Goal: Task Accomplishment & Management: Use online tool/utility

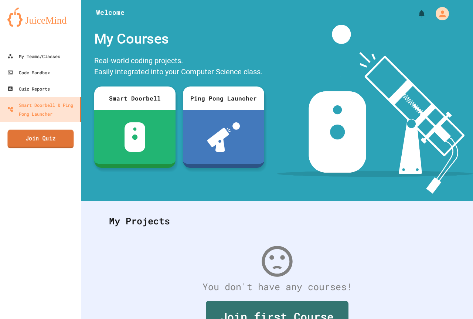
click at [32, 144] on link "Join Quiz" at bounding box center [40, 139] width 66 height 18
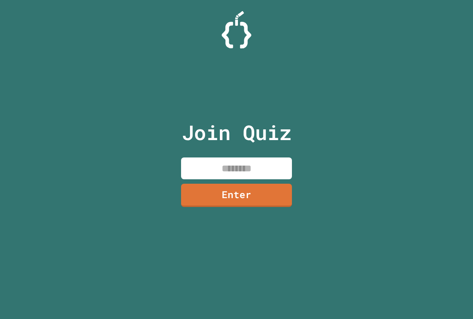
drag, startPoint x: 224, startPoint y: 167, endPoint x: 230, endPoint y: 163, distance: 6.6
click at [227, 165] on input at bounding box center [236, 168] width 111 height 22
type input "********"
click at [268, 188] on link "Enter" at bounding box center [236, 195] width 113 height 24
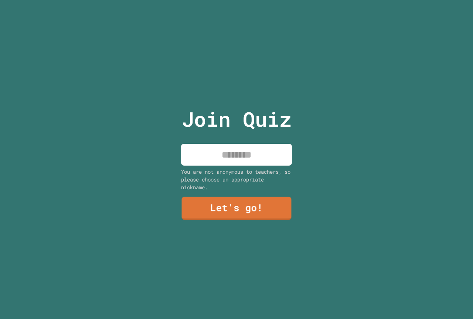
click at [240, 162] on input at bounding box center [236, 155] width 111 height 22
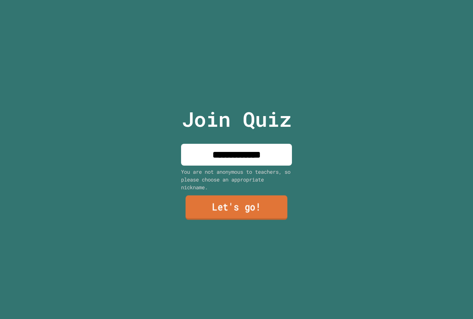
type input "**********"
click at [238, 206] on link "Let's go!" at bounding box center [237, 208] width 112 height 24
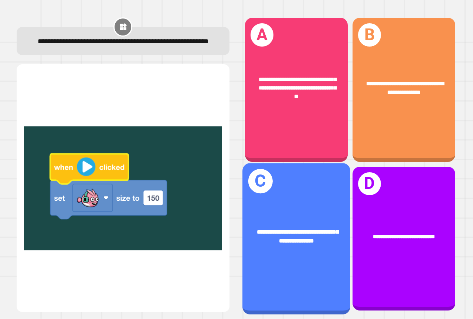
click at [295, 246] on div "**********" at bounding box center [296, 236] width 108 height 41
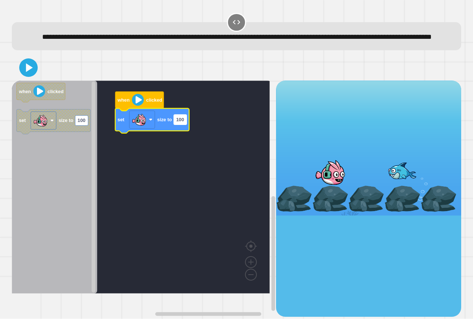
click at [187, 125] on rect "Blockly Workspace" at bounding box center [180, 120] width 13 height 10
type input "*"
type input "***"
click at [31, 73] on icon at bounding box center [30, 67] width 8 height 10
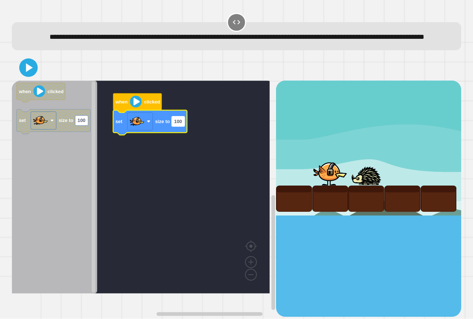
click at [184, 126] on rect "Blockly Workspace" at bounding box center [178, 121] width 13 height 10
type input "**********"
click at [30, 77] on icon at bounding box center [29, 68] width 18 height 18
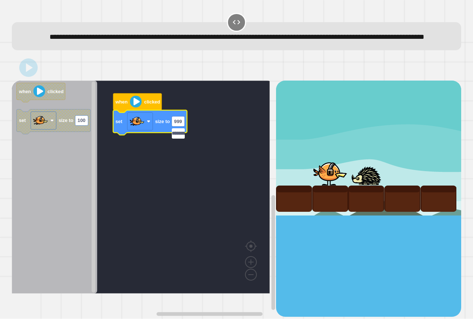
click at [231, 172] on rect "Blockly Workspace" at bounding box center [141, 187] width 258 height 213
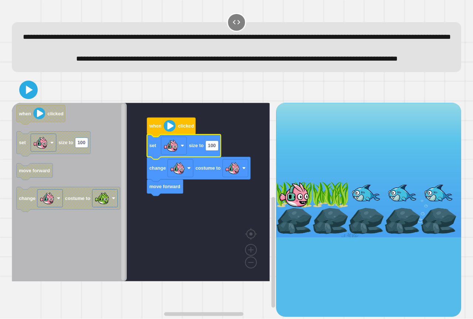
click at [220, 159] on icon "Blockly Workspace" at bounding box center [184, 147] width 74 height 25
click at [214, 149] on text "100" at bounding box center [212, 146] width 8 height 6
click at [213, 226] on rect "Blockly Workspace" at bounding box center [141, 192] width 258 height 179
click at [217, 150] on rect "Blockly Workspace" at bounding box center [212, 145] width 13 height 10
type input "*"
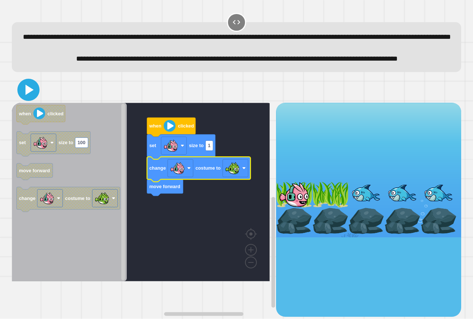
click at [30, 95] on icon at bounding box center [30, 90] width 8 height 10
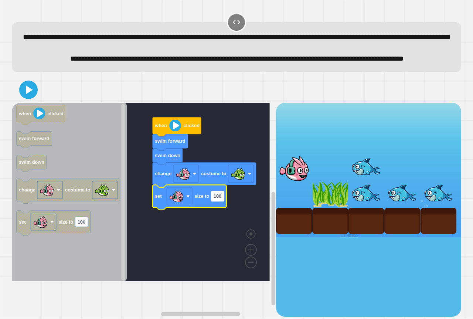
click at [216, 201] on rect "Blockly Workspace" at bounding box center [217, 196] width 13 height 10
type input "*"
click at [32, 95] on icon at bounding box center [30, 90] width 8 height 10
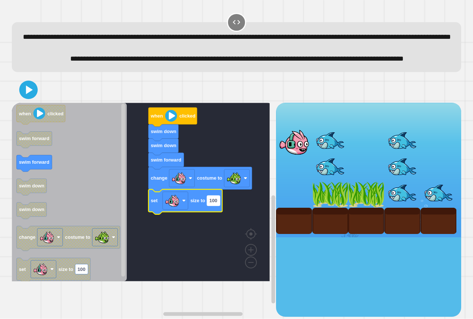
click at [218, 206] on rect "Blockly Workspace" at bounding box center [213, 201] width 13 height 10
click at [25, 99] on icon at bounding box center [29, 90] width 18 height 18
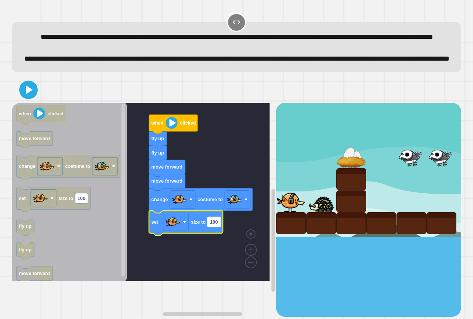
click at [216, 225] on text "100" at bounding box center [214, 222] width 8 height 6
type input "****"
drag, startPoint x: 29, startPoint y: 115, endPoint x: 90, endPoint y: 159, distance: 74.7
click at [33, 99] on icon at bounding box center [29, 90] width 18 height 18
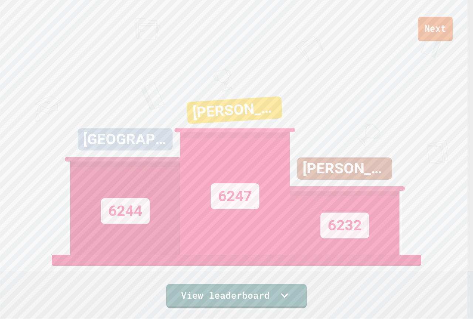
click at [427, 28] on link "Next" at bounding box center [435, 29] width 35 height 24
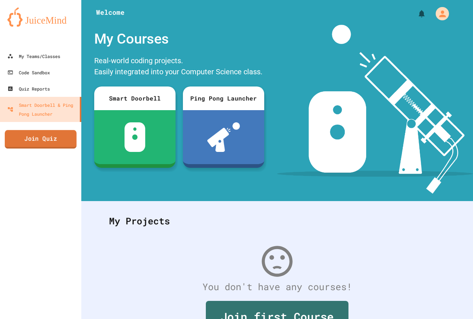
drag, startPoint x: 28, startPoint y: 129, endPoint x: 23, endPoint y: 131, distance: 5.8
click at [30, 125] on div "My Teams/Classes Code Sandbox Quiz Reports Smart Doorbell & Ping Pong Launcher …" at bounding box center [40, 159] width 81 height 319
click at [39, 147] on link "Join Quiz" at bounding box center [41, 138] width 64 height 18
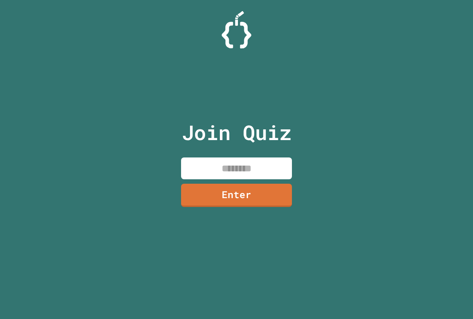
click at [215, 173] on input at bounding box center [236, 168] width 111 height 22
type input "********"
click at [213, 180] on div "Join Quiz ******** Enter" at bounding box center [236, 159] width 125 height 282
click at [241, 190] on link "Enter" at bounding box center [237, 195] width 112 height 24
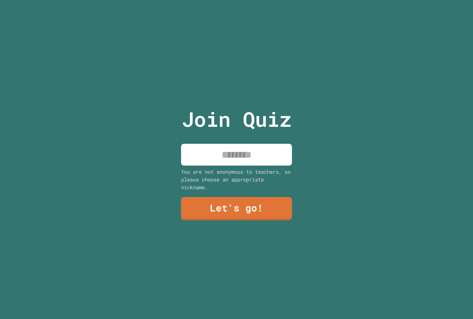
click at [237, 152] on input at bounding box center [236, 155] width 111 height 22
type input "*******"
click at [236, 210] on link "Let's go!" at bounding box center [236, 208] width 112 height 24
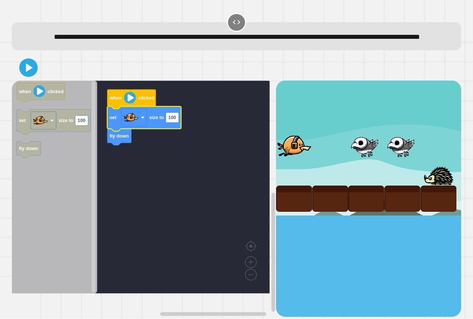
click at [175, 120] on text "100" at bounding box center [172, 118] width 8 height 6
type input "***"
click at [23, 74] on icon at bounding box center [29, 68] width 18 height 18
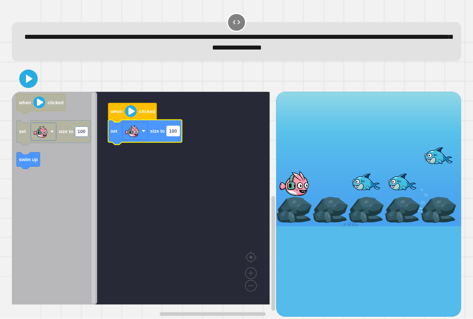
click at [176, 136] on rect "Blockly Workspace" at bounding box center [173, 131] width 13 height 10
type input "***"
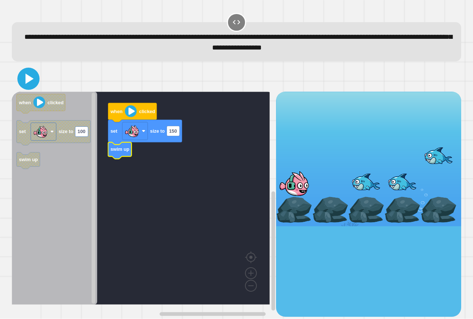
drag, startPoint x: 27, startPoint y: 84, endPoint x: 56, endPoint y: 89, distance: 30.0
click at [28, 84] on icon at bounding box center [29, 79] width 18 height 18
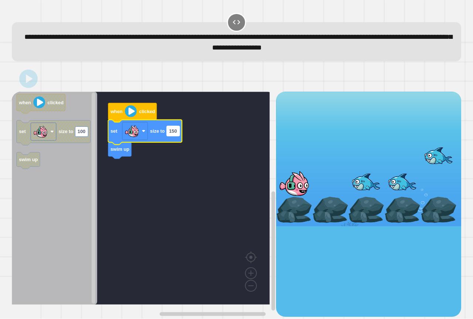
click at [178, 136] on rect "Blockly Workspace" at bounding box center [173, 131] width 13 height 10
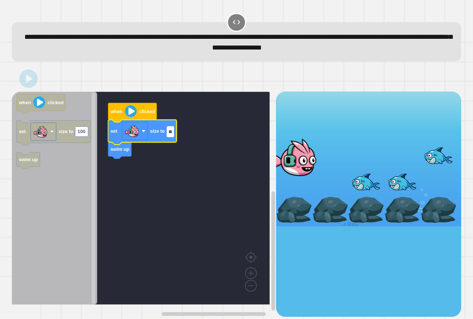
type input "***"
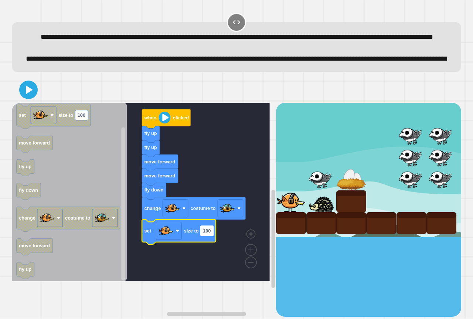
click at [206, 234] on text "100" at bounding box center [207, 231] width 8 height 6
type input "*"
drag, startPoint x: 32, startPoint y: 120, endPoint x: 26, endPoint y: 118, distance: 6.9
click at [26, 99] on icon at bounding box center [29, 90] width 18 height 18
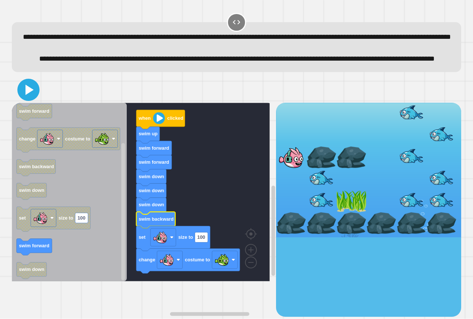
click at [34, 99] on icon at bounding box center [29, 90] width 18 height 18
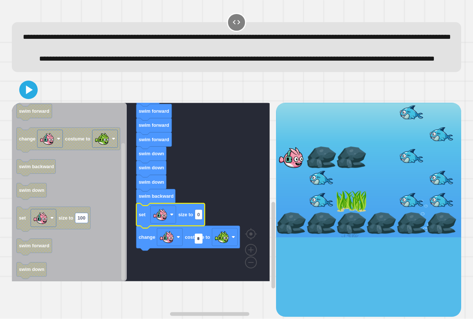
type input "*"
click at [31, 95] on icon at bounding box center [30, 90] width 8 height 10
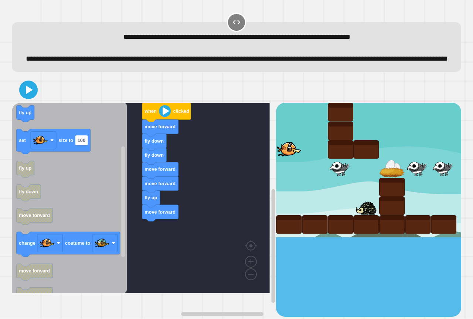
click at [153, 251] on div "when clicked move forward fly down fly down move forward move forward fly up mo…" at bounding box center [144, 210] width 264 height 214
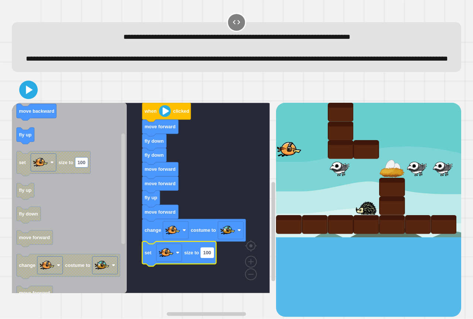
click at [211, 255] on text "100" at bounding box center [207, 253] width 8 height 6
type input "*"
drag, startPoint x: 26, startPoint y: 106, endPoint x: 38, endPoint y: 108, distance: 12.3
click at [28, 99] on icon at bounding box center [29, 90] width 18 height 18
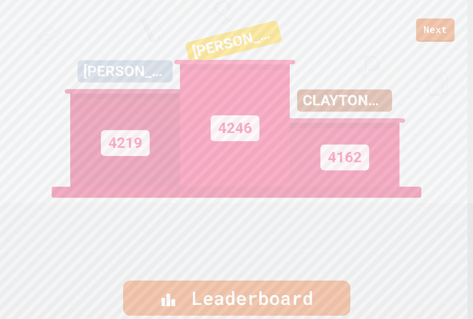
scroll to position [111, 0]
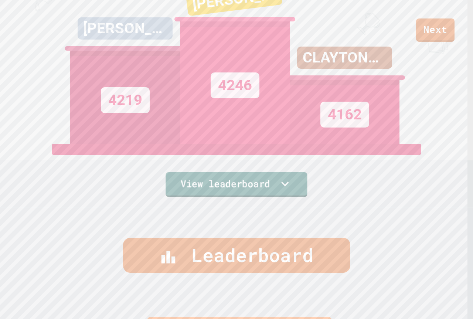
click at [245, 186] on link "View leaderboard" at bounding box center [237, 184] width 142 height 25
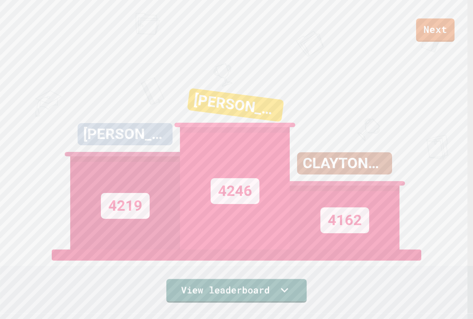
scroll to position [0, 0]
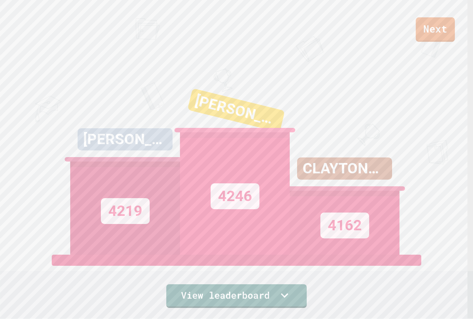
click at [442, 28] on link "Next" at bounding box center [435, 29] width 39 height 24
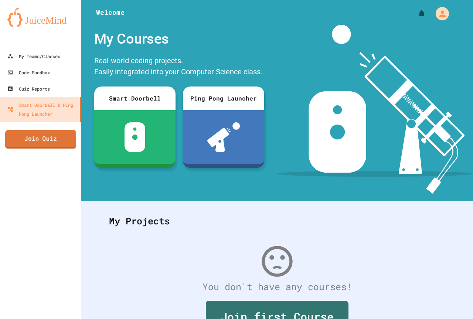
click at [16, 140] on link "Join Quiz" at bounding box center [40, 139] width 71 height 18
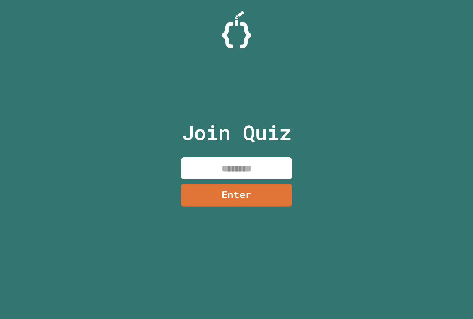
click at [237, 166] on input at bounding box center [236, 168] width 111 height 22
type input "********"
click at [245, 199] on link "Enter" at bounding box center [236, 195] width 113 height 24
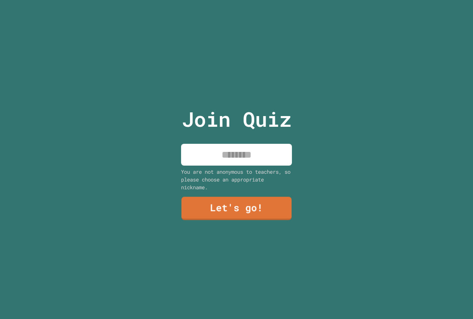
click at [211, 157] on input at bounding box center [236, 155] width 111 height 22
type input "*******"
click at [200, 197] on link "Let's go!" at bounding box center [236, 208] width 111 height 24
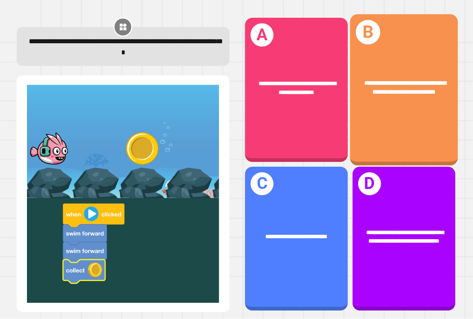
click at [385, 116] on div "**********" at bounding box center [404, 89] width 108 height 151
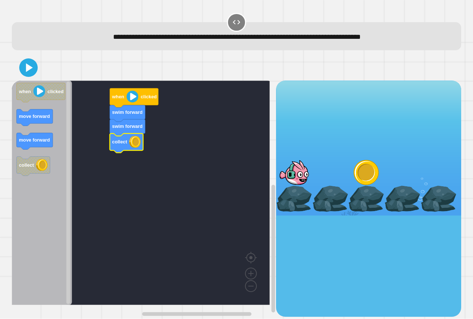
click at [22, 81] on div at bounding box center [236, 68] width 449 height 26
click at [24, 76] on icon at bounding box center [29, 68] width 18 height 18
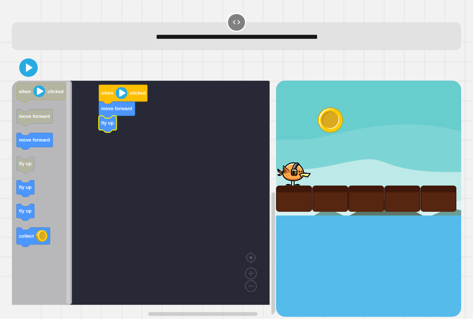
click at [15, 189] on icon "Blockly Workspace" at bounding box center [42, 193] width 60 height 224
click at [38, 157] on icon "Blockly Workspace" at bounding box center [42, 193] width 60 height 224
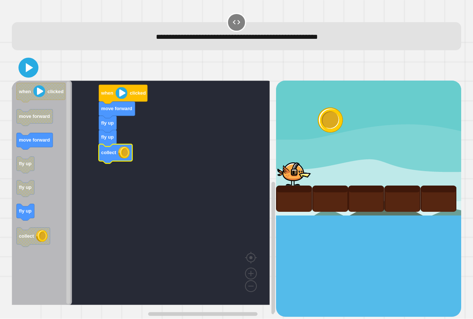
click at [27, 69] on icon at bounding box center [29, 67] width 7 height 9
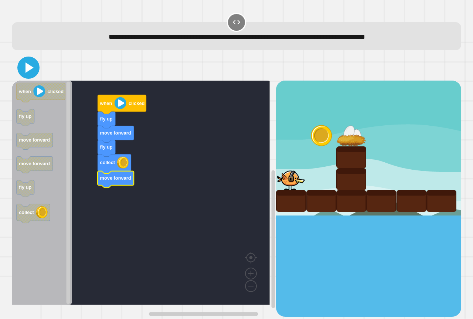
click at [29, 64] on icon at bounding box center [29, 68] width 18 height 18
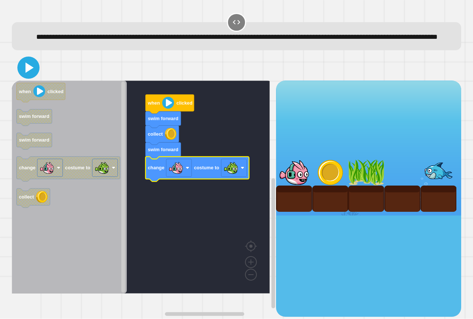
click at [27, 79] on button at bounding box center [28, 68] width 22 height 22
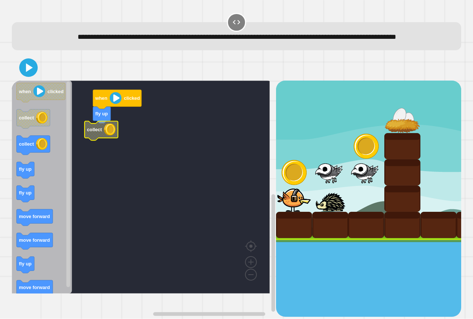
click at [95, 145] on g "fly up when clicked collect" at bounding box center [146, 187] width 269 height 213
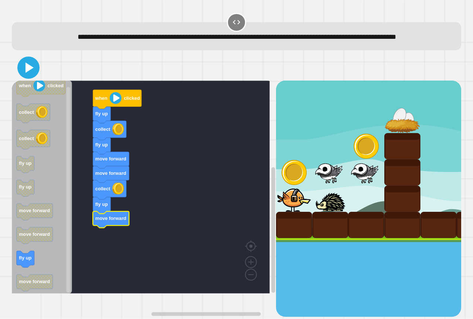
click at [31, 77] on icon at bounding box center [29, 68] width 18 height 18
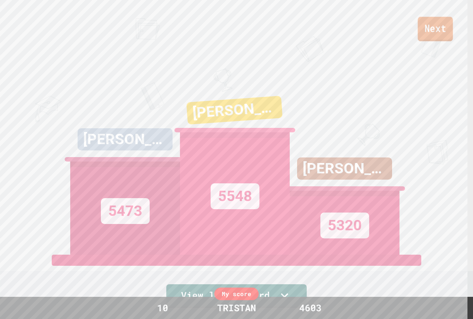
click at [439, 30] on link "Next" at bounding box center [435, 29] width 35 height 24
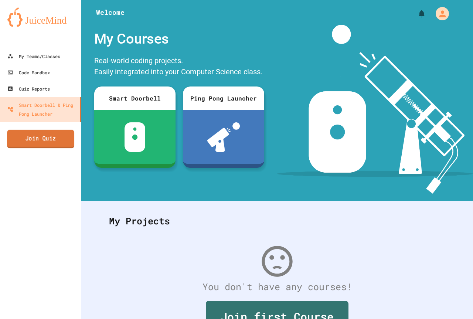
click at [32, 138] on link "Join Quiz" at bounding box center [40, 139] width 67 height 18
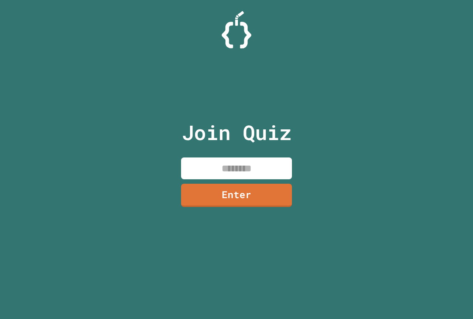
click at [217, 174] on input at bounding box center [236, 168] width 111 height 22
type input "********"
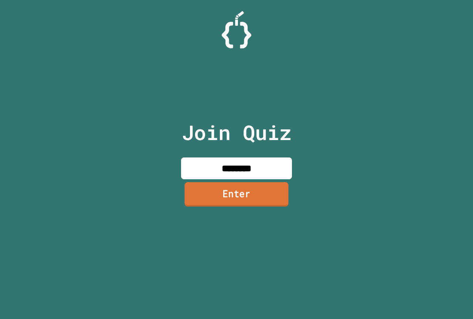
click at [218, 194] on link "Enter" at bounding box center [237, 194] width 104 height 24
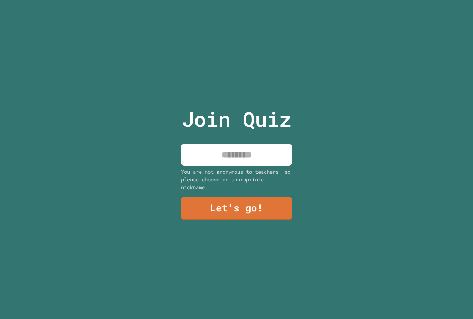
click at [236, 151] on input at bounding box center [236, 155] width 111 height 22
type input "*******"
click at [224, 206] on link "Let's go!" at bounding box center [236, 208] width 111 height 24
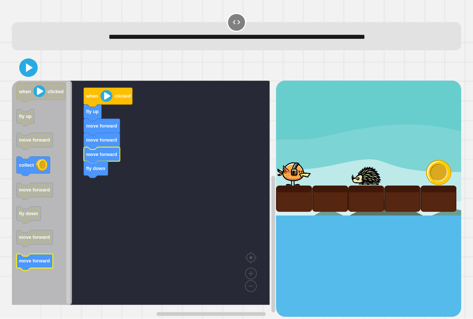
click at [54, 245] on icon "Blockly Workspace" at bounding box center [42, 193] width 60 height 224
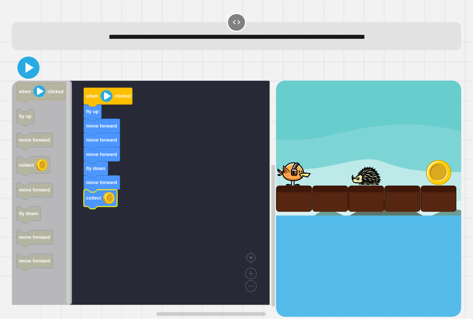
click at [28, 70] on icon at bounding box center [30, 67] width 8 height 10
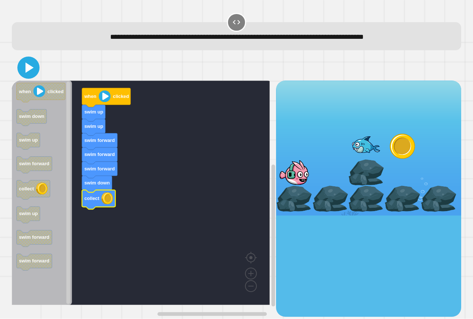
click at [29, 69] on icon at bounding box center [30, 67] width 8 height 10
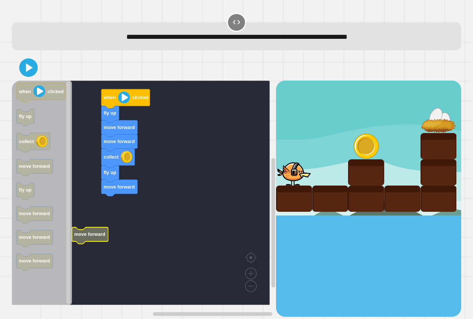
click at [113, 206] on rect "Blockly Workspace" at bounding box center [141, 193] width 258 height 224
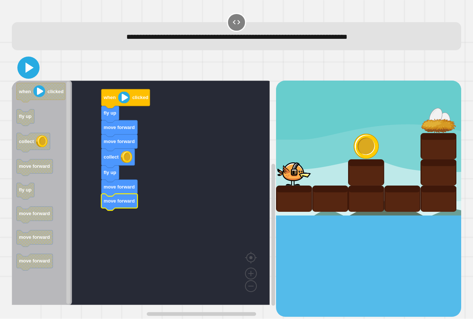
click at [33, 66] on icon at bounding box center [29, 68] width 18 height 18
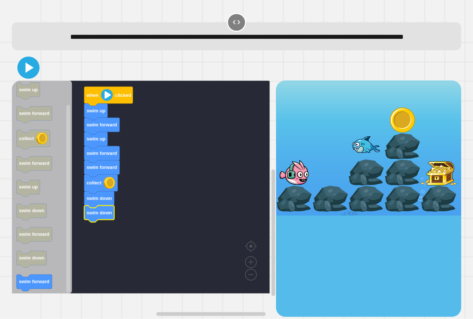
click at [30, 73] on icon at bounding box center [30, 67] width 8 height 10
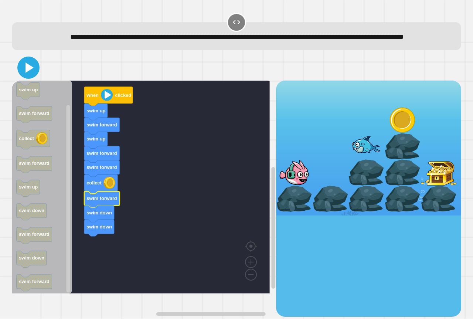
click at [30, 72] on icon at bounding box center [29, 68] width 18 height 18
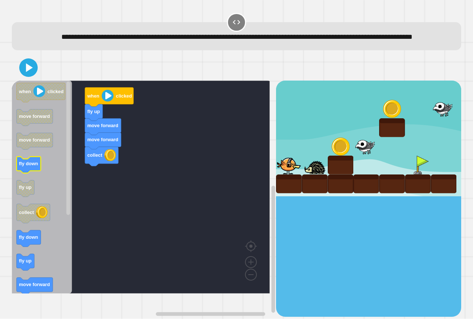
click at [26, 173] on g "fly down" at bounding box center [29, 165] width 24 height 17
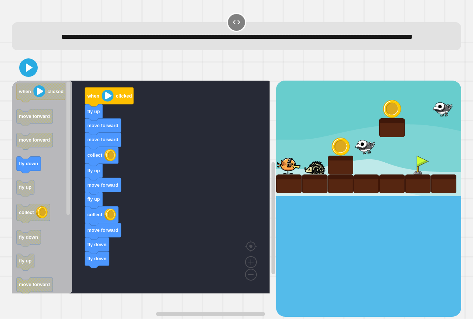
click at [78, 264] on div "when clicked fly up move forward move forward collect fly up move forward fly u…" at bounding box center [144, 199] width 264 height 236
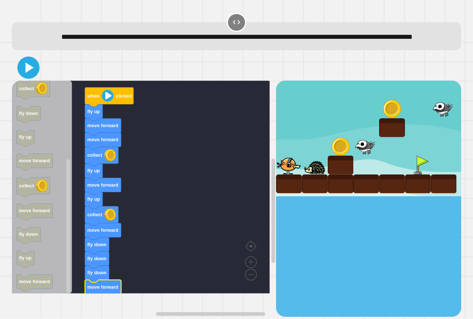
click at [26, 77] on icon at bounding box center [29, 68] width 18 height 18
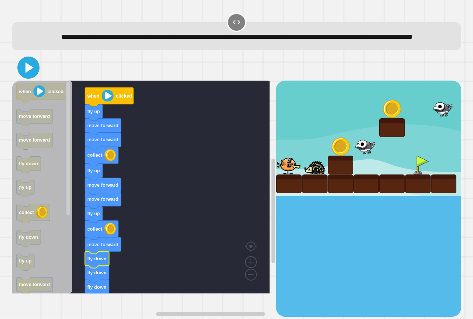
click at [22, 77] on icon at bounding box center [29, 68] width 18 height 18
click at [26, 73] on icon at bounding box center [30, 67] width 8 height 10
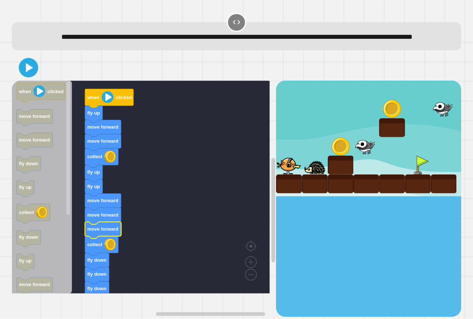
click at [49, 75] on div at bounding box center [236, 68] width 449 height 26
click at [35, 75] on icon at bounding box center [29, 68] width 18 height 18
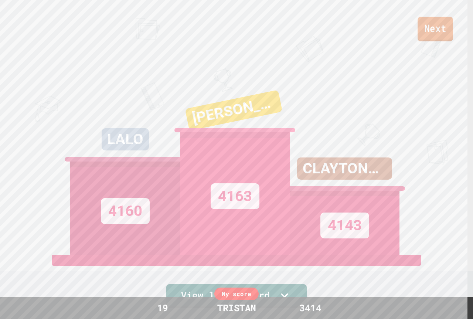
click at [431, 26] on link "Next" at bounding box center [435, 29] width 35 height 24
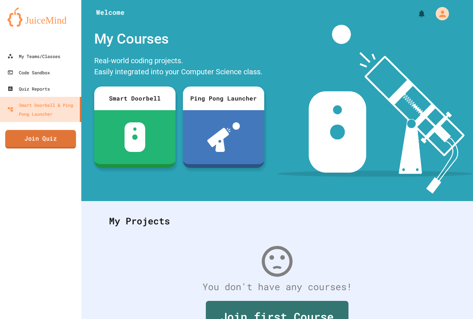
click at [44, 140] on link "Join Quiz" at bounding box center [40, 139] width 71 height 18
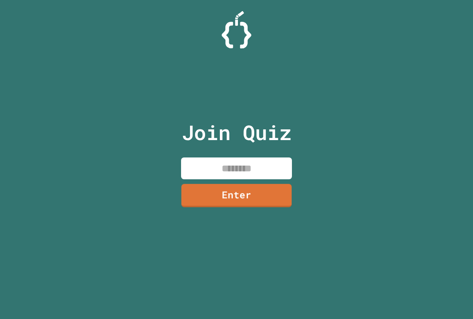
click at [205, 167] on input at bounding box center [236, 168] width 111 height 22
paste input "********"
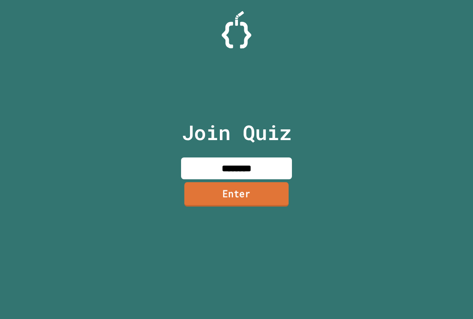
type input "********"
click at [219, 198] on link "Enter" at bounding box center [237, 195] width 112 height 24
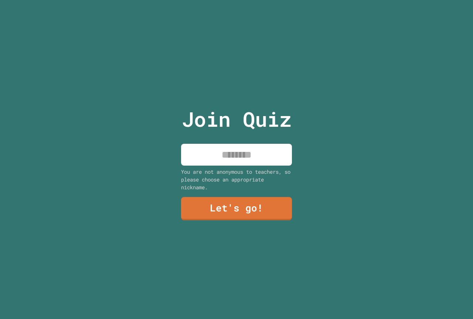
click at [238, 154] on input at bounding box center [236, 155] width 111 height 22
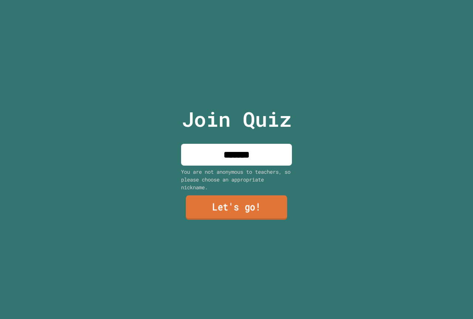
type input "*******"
click at [225, 196] on link "Let's go!" at bounding box center [236, 208] width 101 height 24
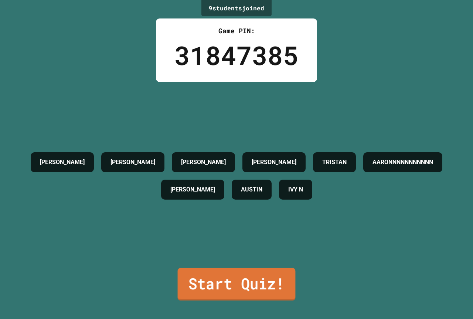
click at [244, 274] on link "Start Quiz!" at bounding box center [237, 284] width 118 height 33
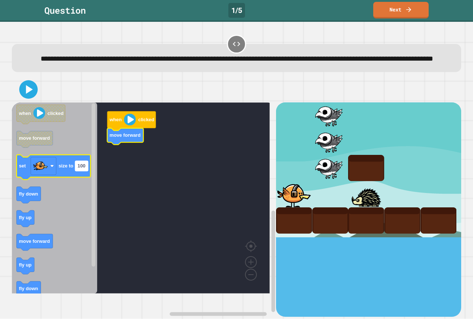
click at [85, 169] on text "100" at bounding box center [82, 166] width 8 height 6
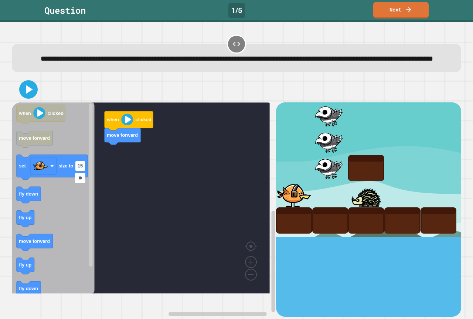
type input "***"
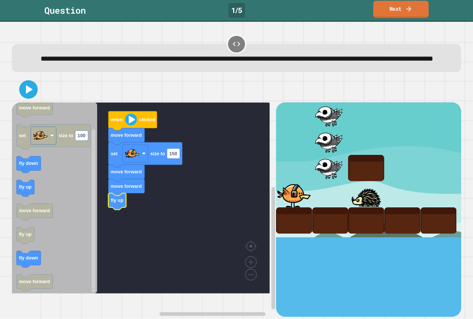
click at [385, 10] on link "Next" at bounding box center [400, 9] width 55 height 17
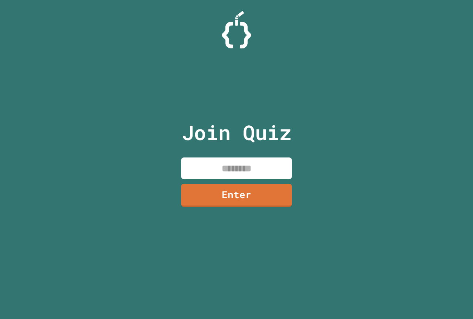
click at [213, 162] on input at bounding box center [236, 168] width 111 height 22
paste input "********"
type input "********"
click at [233, 195] on link "Enter" at bounding box center [237, 194] width 108 height 24
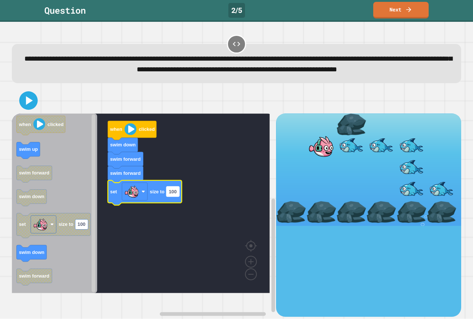
click at [173, 197] on g "100" at bounding box center [172, 192] width 13 height 10
type input "***"
click at [34, 109] on icon at bounding box center [29, 101] width 18 height 18
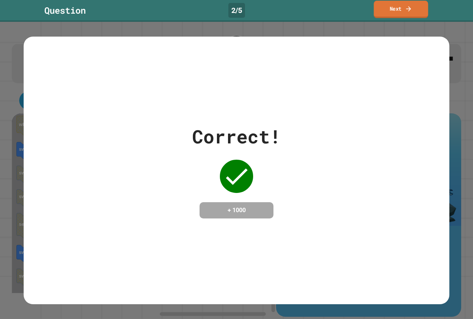
click at [398, 3] on link "Next" at bounding box center [401, 9] width 54 height 17
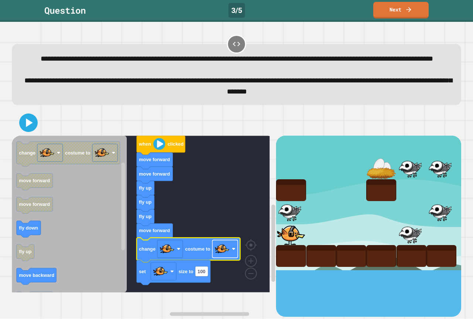
click at [224, 256] on image "Blockly Workspace" at bounding box center [222, 248] width 15 height 15
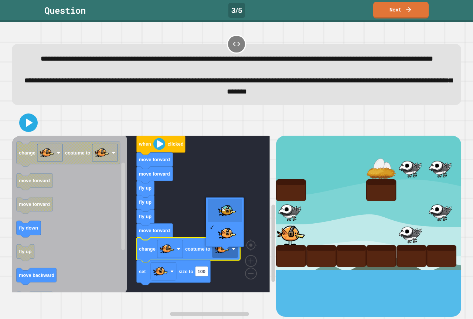
drag, startPoint x: 220, startPoint y: 211, endPoint x: 220, endPoint y: 218, distance: 7.1
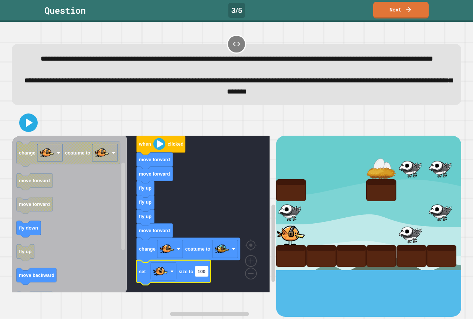
click at [203, 276] on rect "Blockly Workspace" at bounding box center [201, 272] width 13 height 10
type input "*"
click at [26, 128] on icon at bounding box center [30, 123] width 8 height 10
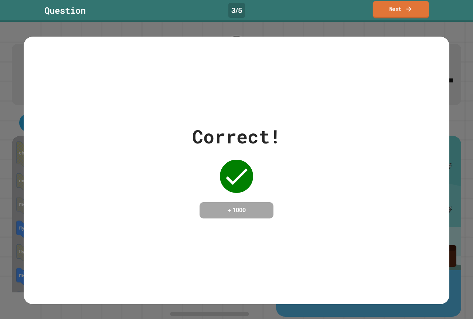
click at [410, 6] on icon at bounding box center [408, 9] width 7 height 8
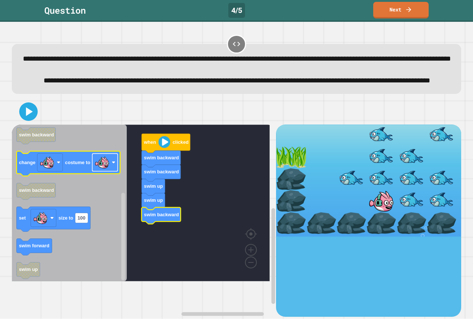
click at [115, 171] on rect "Blockly Workspace" at bounding box center [105, 162] width 26 height 18
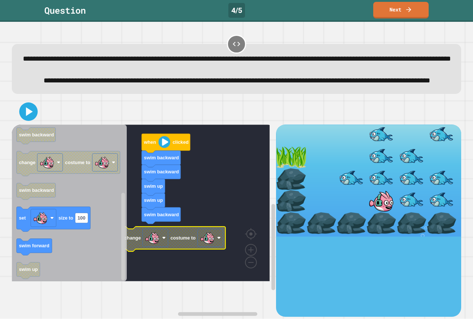
click at [211, 245] on image "Blockly Workspace" at bounding box center [207, 237] width 15 height 15
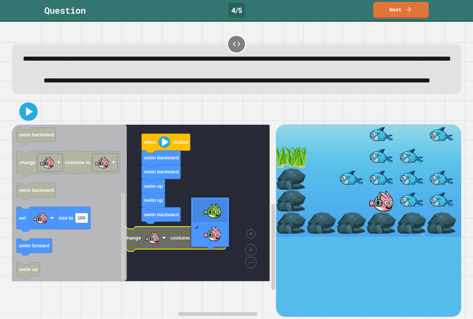
drag, startPoint x: 210, startPoint y: 209, endPoint x: 198, endPoint y: 222, distance: 17.5
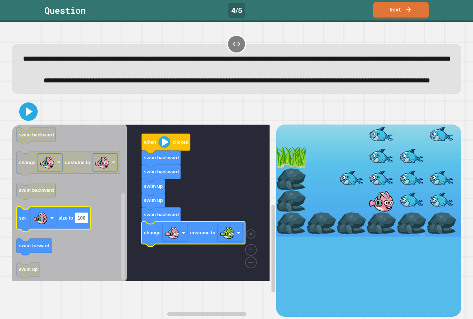
click at [86, 223] on rect "Blockly Workspace" at bounding box center [81, 218] width 13 height 10
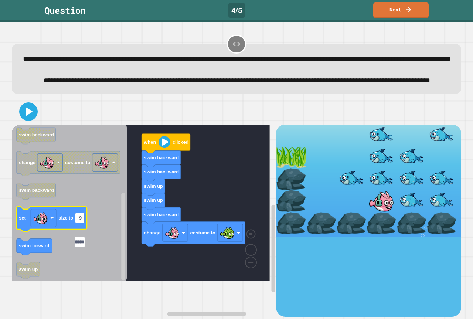
type input "**********"
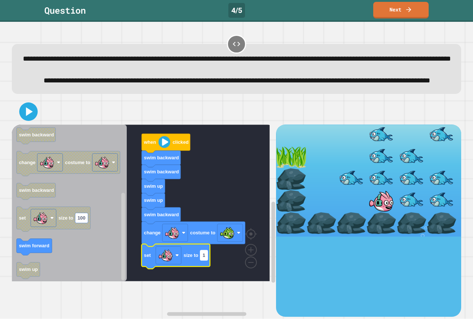
click at [204, 258] on text "1" at bounding box center [204, 255] width 3 height 6
type input "****"
click at [26, 117] on icon at bounding box center [30, 111] width 8 height 10
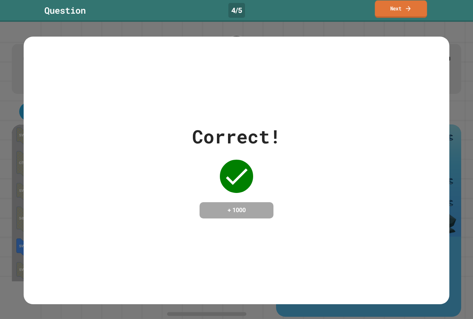
click at [388, 5] on link "Next" at bounding box center [401, 8] width 52 height 17
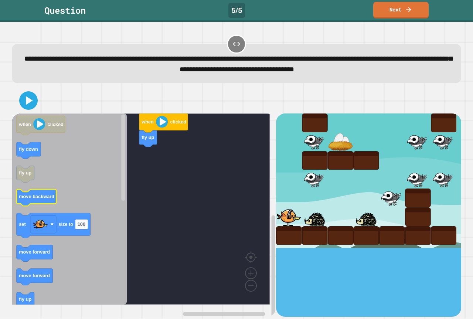
click at [34, 200] on text "move backward" at bounding box center [36, 197] width 35 height 6
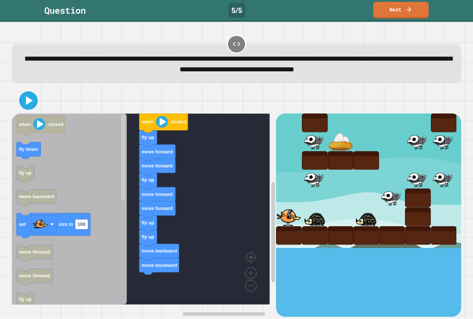
click at [135, 267] on div "when clicked fly up move forward move forward fly up move forward move forward …" at bounding box center [144, 214] width 264 height 203
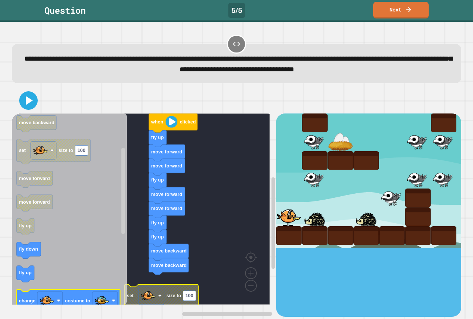
drag, startPoint x: 68, startPoint y: 302, endPoint x: 87, endPoint y: 300, distance: 19.3
click at [87, 300] on div "when clicked fly up move forward move forward fly up move forward move forward …" at bounding box center [237, 202] width 454 height 234
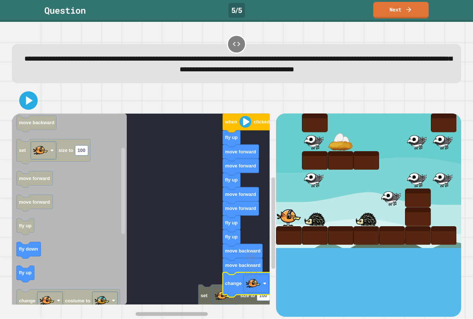
click at [210, 293] on div "set size to 100 when clicked fly up move forward move forward fly up move forwa…" at bounding box center [144, 214] width 264 height 203
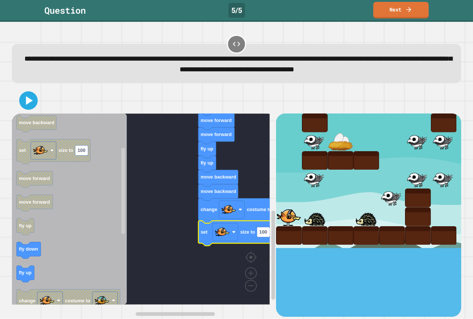
click at [222, 273] on rect "Blockly Workspace" at bounding box center [141, 208] width 258 height 191
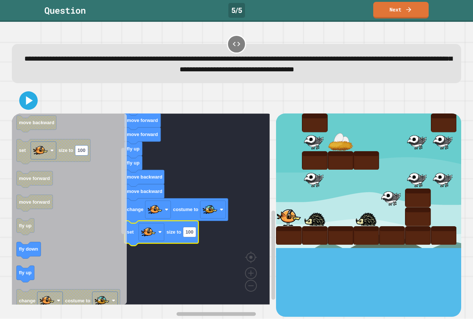
click at [221, 298] on div "when clicked fly up move forward move forward fly up move forward move forward …" at bounding box center [144, 214] width 264 height 203
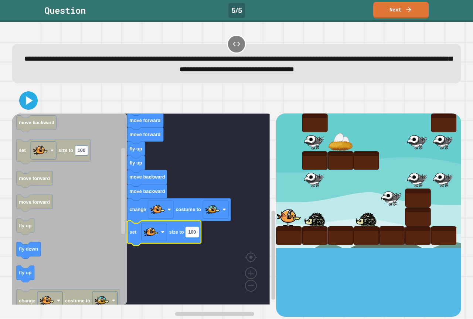
click at [198, 235] on rect "Blockly Workspace" at bounding box center [192, 232] width 13 height 10
type input "**********"
click at [26, 103] on icon at bounding box center [30, 100] width 8 height 10
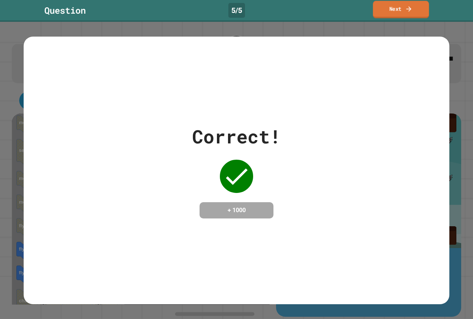
click at [404, 12] on link "Next" at bounding box center [401, 9] width 56 height 17
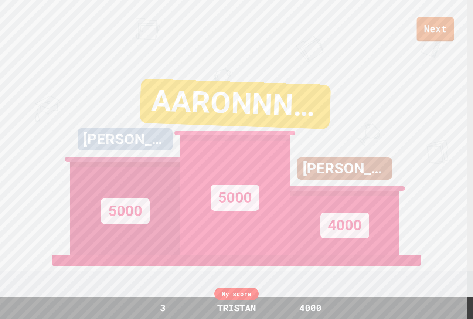
click at [439, 26] on link "Next" at bounding box center [435, 29] width 37 height 24
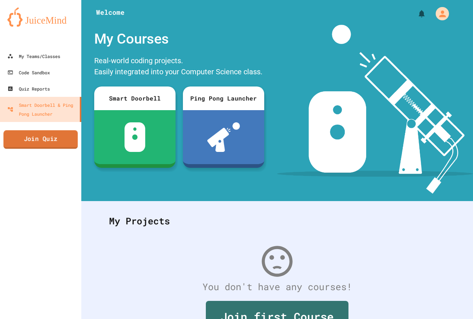
click at [35, 144] on link "Join Quiz" at bounding box center [40, 139] width 74 height 18
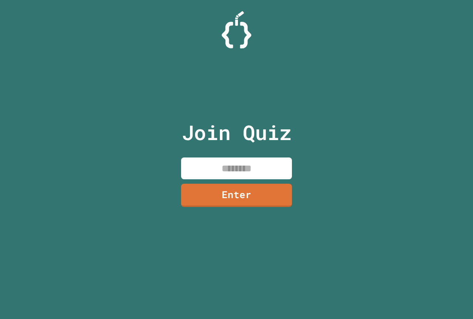
click at [230, 175] on input at bounding box center [236, 168] width 111 height 22
click at [249, 166] on input at bounding box center [236, 168] width 111 height 22
paste input "********"
type input "********"
click at [239, 189] on link "Enter" at bounding box center [236, 194] width 109 height 24
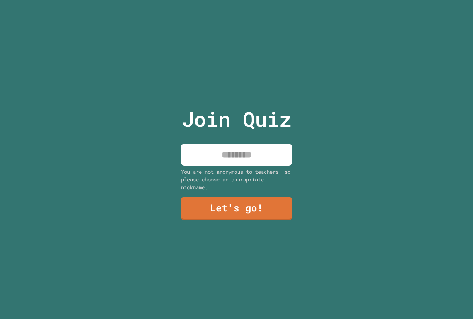
click at [237, 152] on input at bounding box center [236, 155] width 111 height 22
type input "*******"
click at [229, 202] on link "Let's go!" at bounding box center [236, 208] width 110 height 24
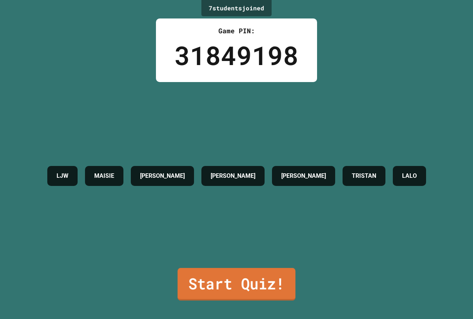
click at [242, 271] on link "Start Quiz!" at bounding box center [237, 284] width 118 height 33
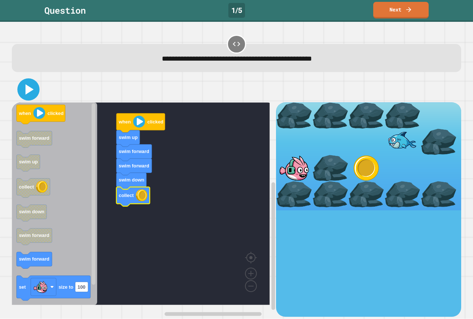
click at [38, 91] on button at bounding box center [28, 89] width 22 height 22
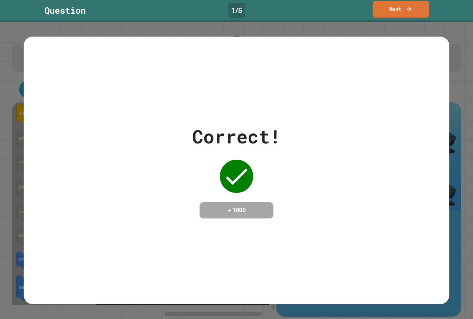
drag, startPoint x: 388, startPoint y: 10, endPoint x: 381, endPoint y: 15, distance: 8.0
click at [387, 10] on link "Next" at bounding box center [401, 9] width 56 height 17
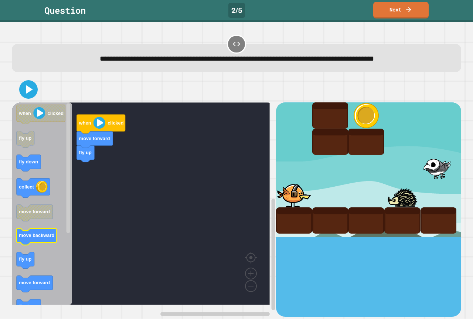
click at [45, 238] on text "move backward" at bounding box center [36, 236] width 35 height 6
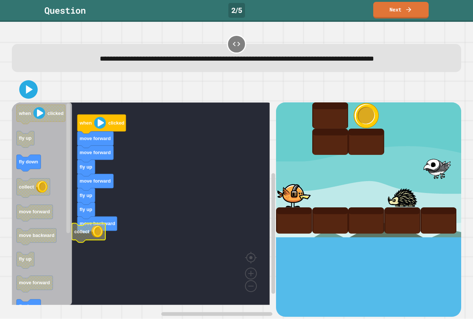
click at [74, 234] on g "when clicked move forward move forward fly up move forward fly up fly up move b…" at bounding box center [146, 203] width 269 height 203
click at [23, 89] on icon at bounding box center [29, 90] width 18 height 18
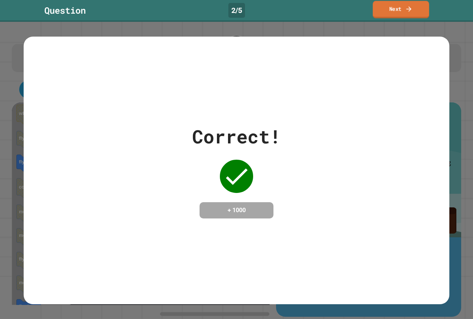
click at [385, 9] on link "Next" at bounding box center [401, 9] width 57 height 17
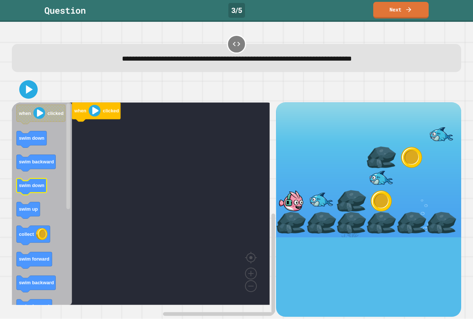
click at [41, 188] on text "swim down" at bounding box center [32, 186] width 26 height 6
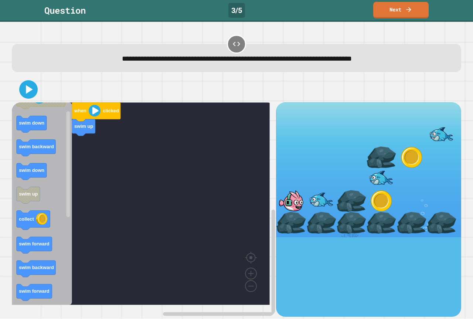
click at [61, 242] on icon "when clicked swim down swim backward swim down swim up collect swim forward swi…" at bounding box center [42, 203] width 60 height 203
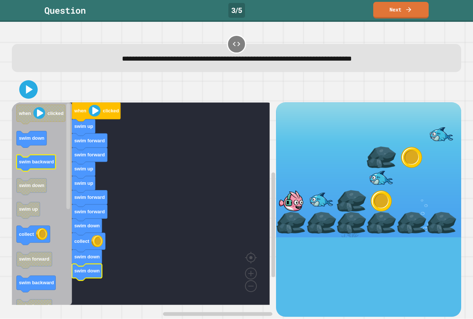
click at [47, 173] on icon "Blockly Workspace" at bounding box center [42, 203] width 60 height 203
click at [53, 180] on icon "Blockly Workspace" at bounding box center [42, 203] width 60 height 203
click at [60, 252] on icon "when clicked swim down swim backward swim down swim up collect swim forward swi…" at bounding box center [42, 203] width 60 height 203
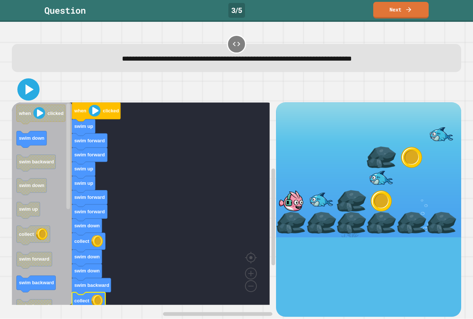
click at [25, 88] on icon at bounding box center [29, 90] width 18 height 18
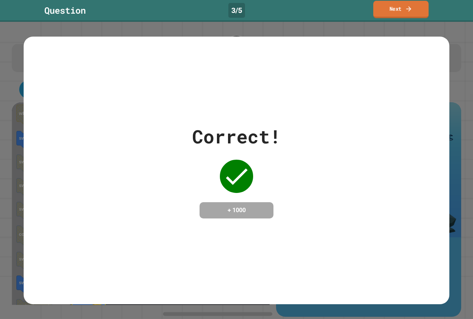
click at [394, 13] on link "Next" at bounding box center [400, 9] width 55 height 17
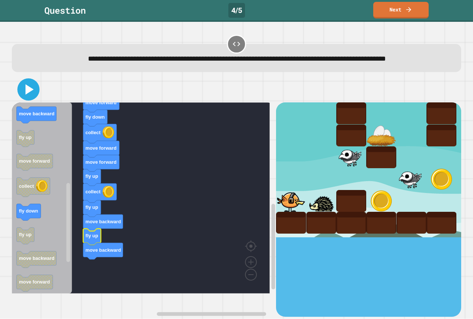
click at [26, 95] on icon at bounding box center [30, 89] width 8 height 10
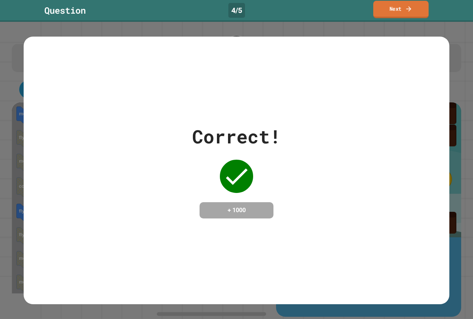
click at [392, 14] on link "Next" at bounding box center [400, 9] width 55 height 17
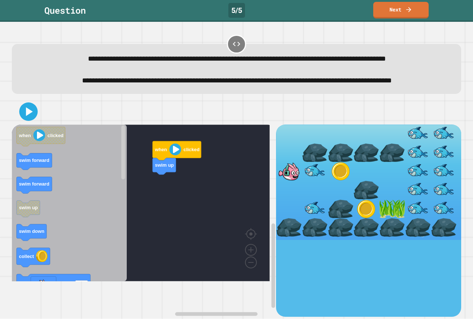
click at [139, 213] on div "when clicked swim up when clicked swim forward swim forward swim up swim down c…" at bounding box center [144, 221] width 264 height 192
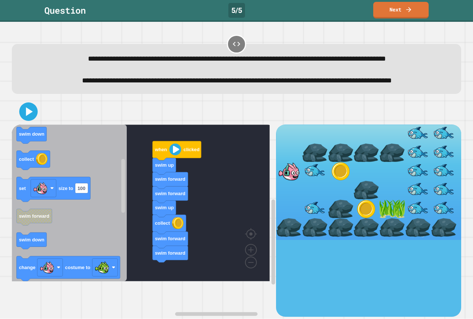
click at [169, 287] on div "when clicked swim up swim forward swim forward swim up collect swim forward swi…" at bounding box center [144, 221] width 264 height 192
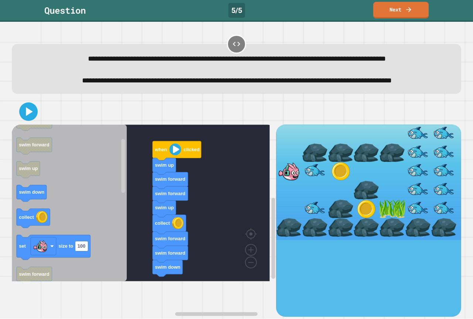
click at [57, 223] on icon "Blockly Workspace" at bounding box center [69, 203] width 115 height 157
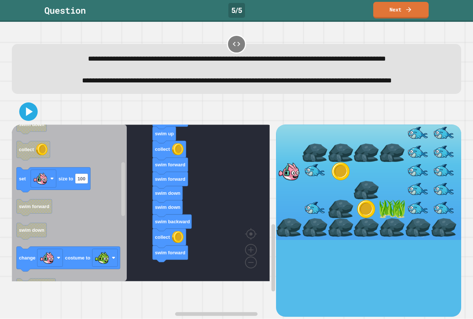
click at [139, 261] on div "when clicked swim up swim forward swim forward swim up collect swim forward swi…" at bounding box center [144, 221] width 264 height 192
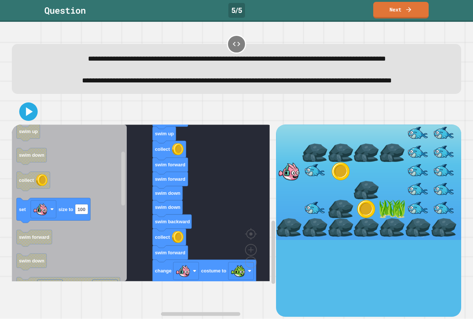
click at [107, 225] on icon "when clicked swim forward swim forward swim up swim down collect set size to 10…" at bounding box center [69, 203] width 115 height 157
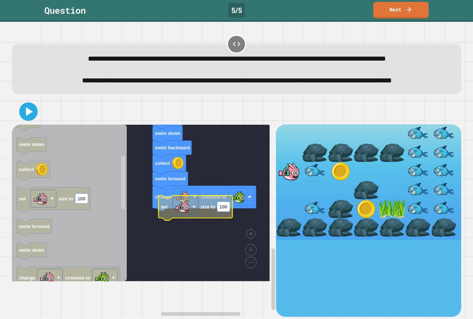
click at [196, 241] on g "when clicked swim up swim forward swim forward swim up collect swim forward swi…" at bounding box center [146, 137] width 269 height 288
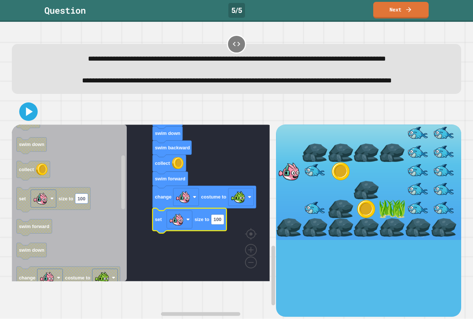
click at [220, 233] on icon "Blockly Workspace" at bounding box center [190, 220] width 74 height 25
click at [223, 224] on rect "Blockly Workspace" at bounding box center [217, 219] width 13 height 10
type input "**********"
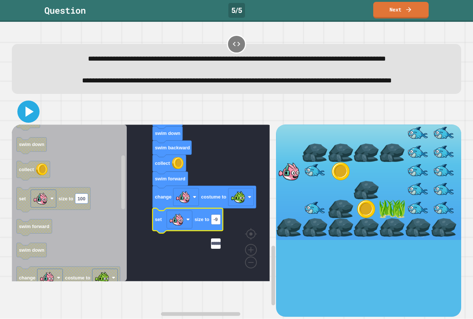
click at [30, 117] on icon at bounding box center [30, 111] width 8 height 10
drag, startPoint x: 7, startPoint y: 110, endPoint x: 23, endPoint y: 113, distance: 16.0
click at [7, 110] on div "**********" at bounding box center [236, 170] width 473 height 297
click at [31, 120] on icon at bounding box center [29, 112] width 18 height 18
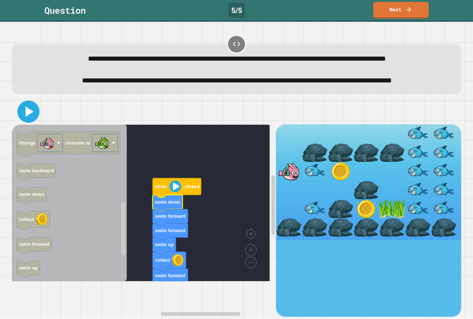
click at [35, 120] on icon at bounding box center [29, 112] width 18 height 18
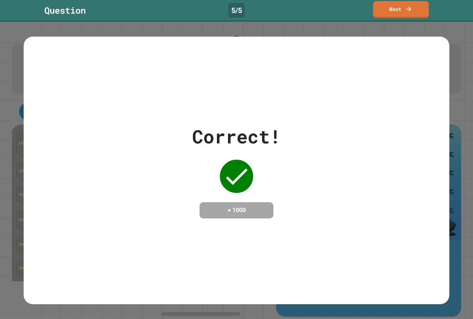
click at [410, 17] on link "Next" at bounding box center [401, 9] width 56 height 17
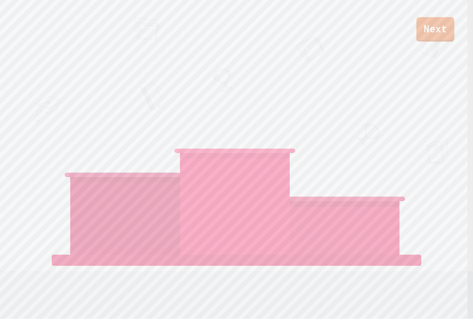
click at [429, 27] on link "Next" at bounding box center [436, 29] width 38 height 24
